Goal: Transaction & Acquisition: Purchase product/service

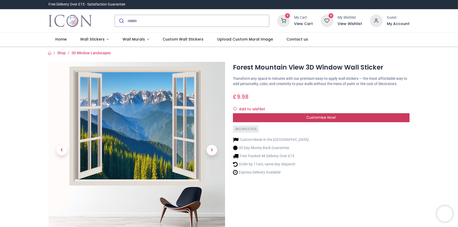
click at [317, 116] on span "Customise Now!" at bounding box center [321, 117] width 30 height 5
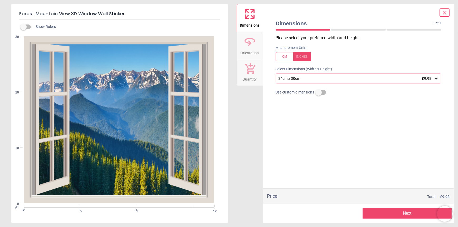
click at [437, 78] on icon at bounding box center [436, 78] width 5 height 5
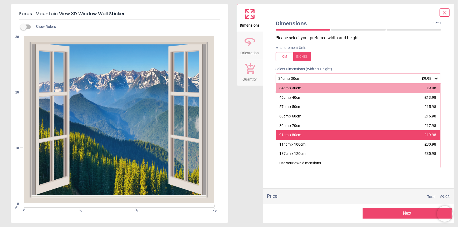
click at [306, 136] on div "91cm x 80cm £19.98" at bounding box center [358, 134] width 165 height 9
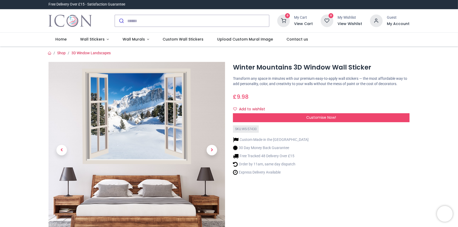
click at [306, 120] on span "Customise Now!" at bounding box center [321, 117] width 30 height 5
